Goal: Check status: Check status

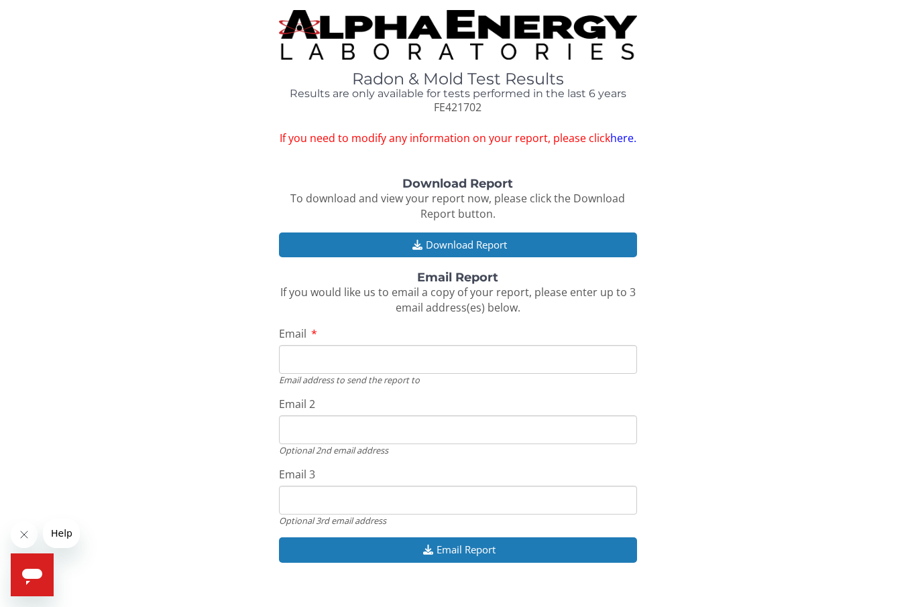
click at [628, 136] on link "here." at bounding box center [623, 138] width 26 height 15
click at [624, 139] on link "here." at bounding box center [623, 138] width 26 height 15
click at [622, 137] on link "here." at bounding box center [623, 138] width 26 height 15
click at [627, 135] on link "here." at bounding box center [623, 138] width 26 height 15
